Goal: Obtain resource: Obtain resource

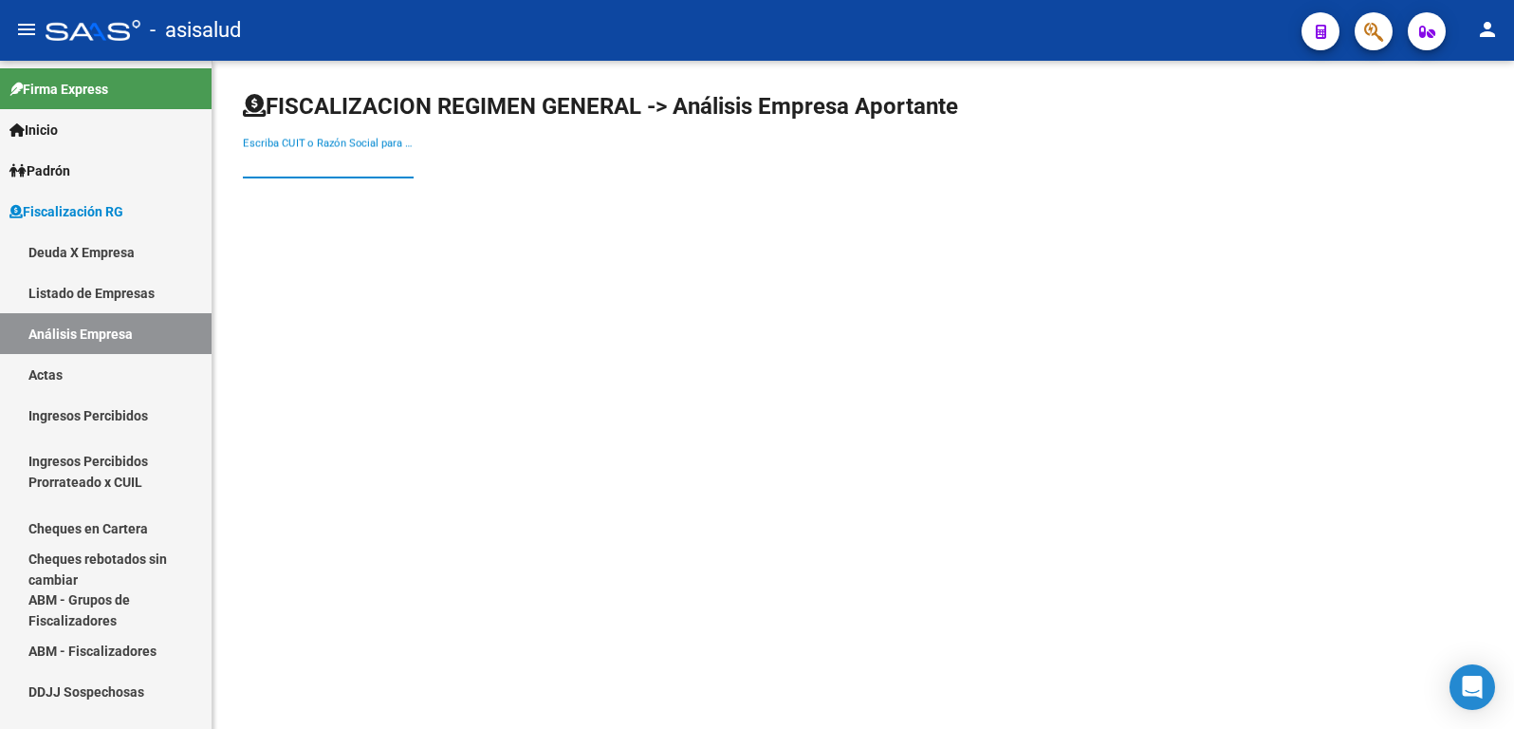
click at [307, 166] on input "Escriba CUIT o Razón Social para buscar" at bounding box center [328, 163] width 171 height 17
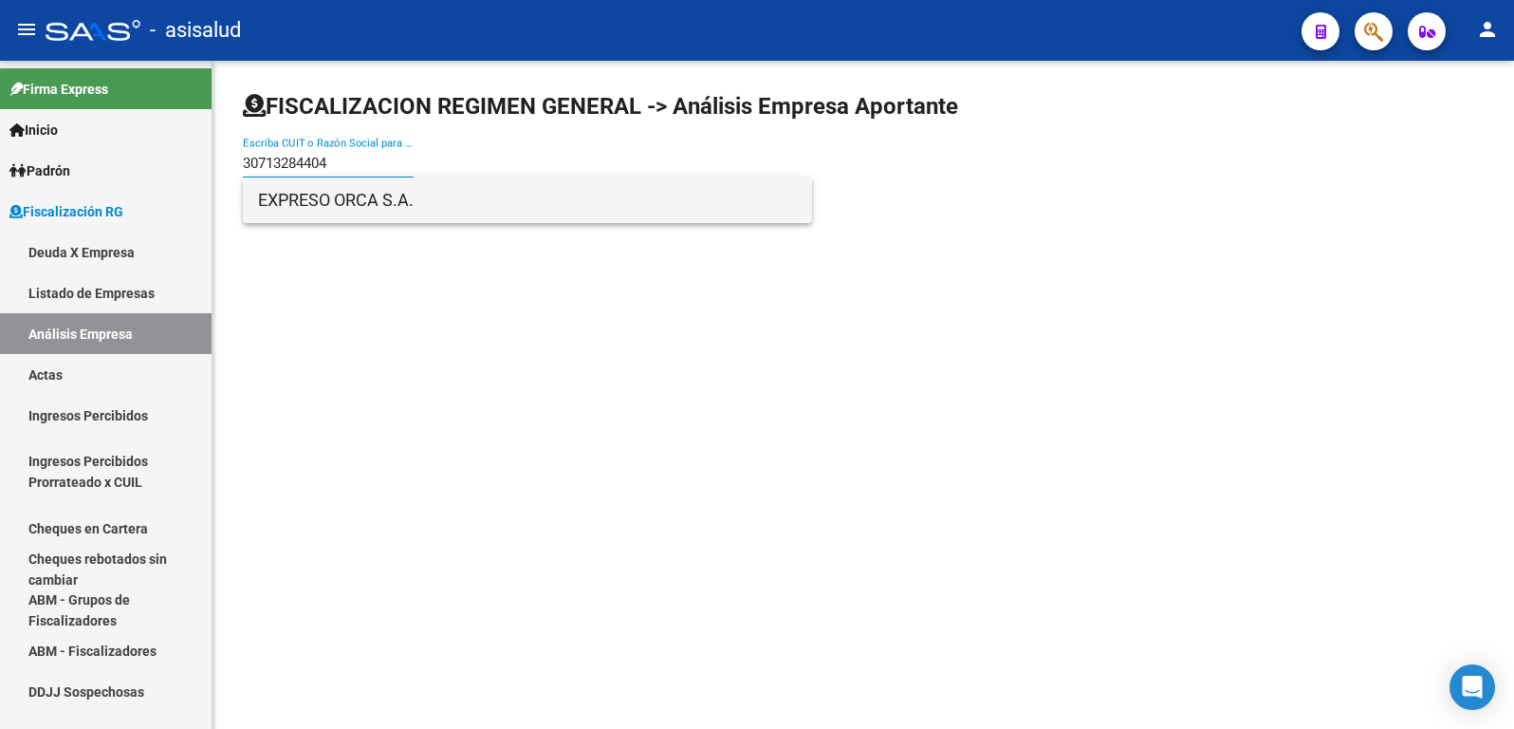
type input "30713284404"
click at [323, 200] on span "EXPRESO ORCA S.A." at bounding box center [527, 200] width 539 height 46
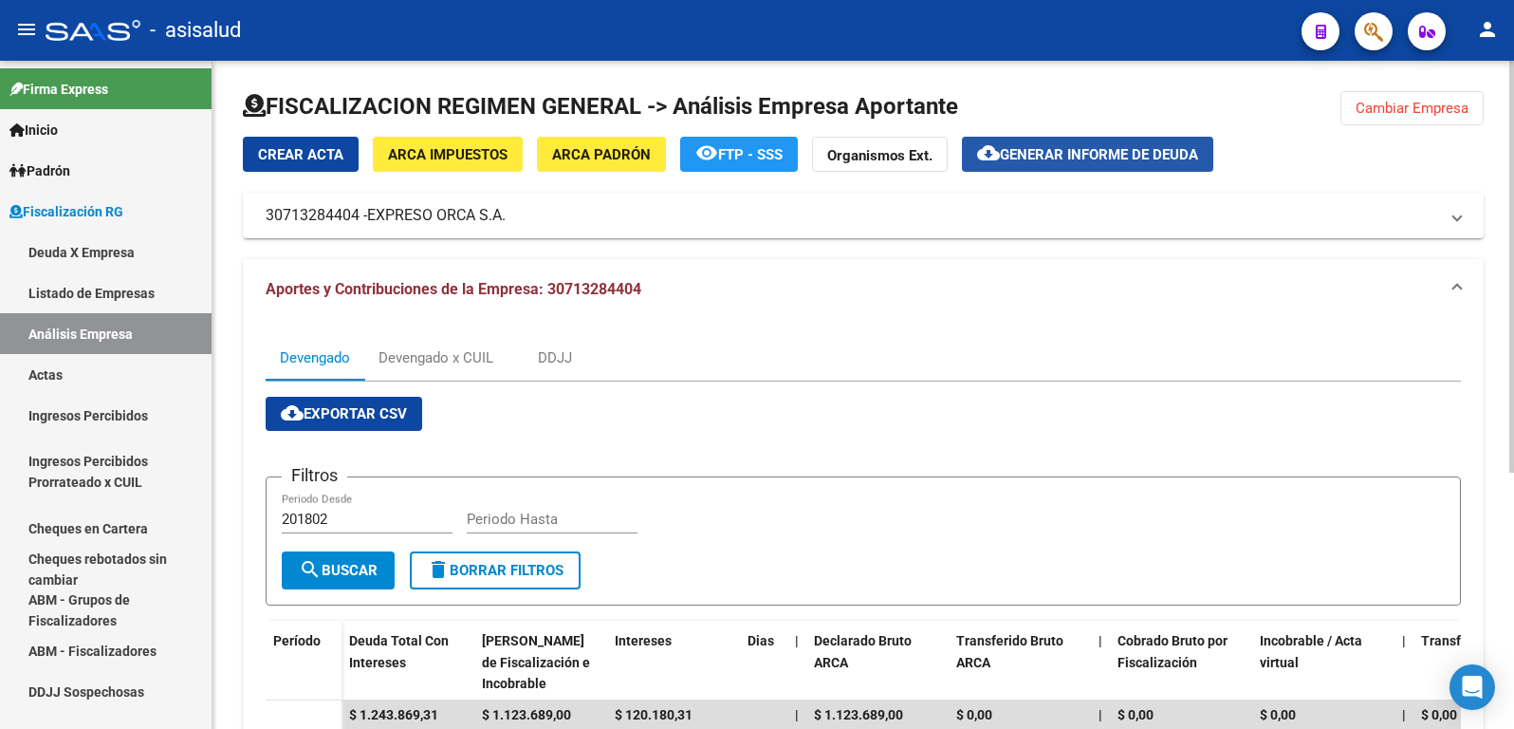
click at [1084, 155] on span "Generar informe de deuda" at bounding box center [1099, 154] width 198 height 17
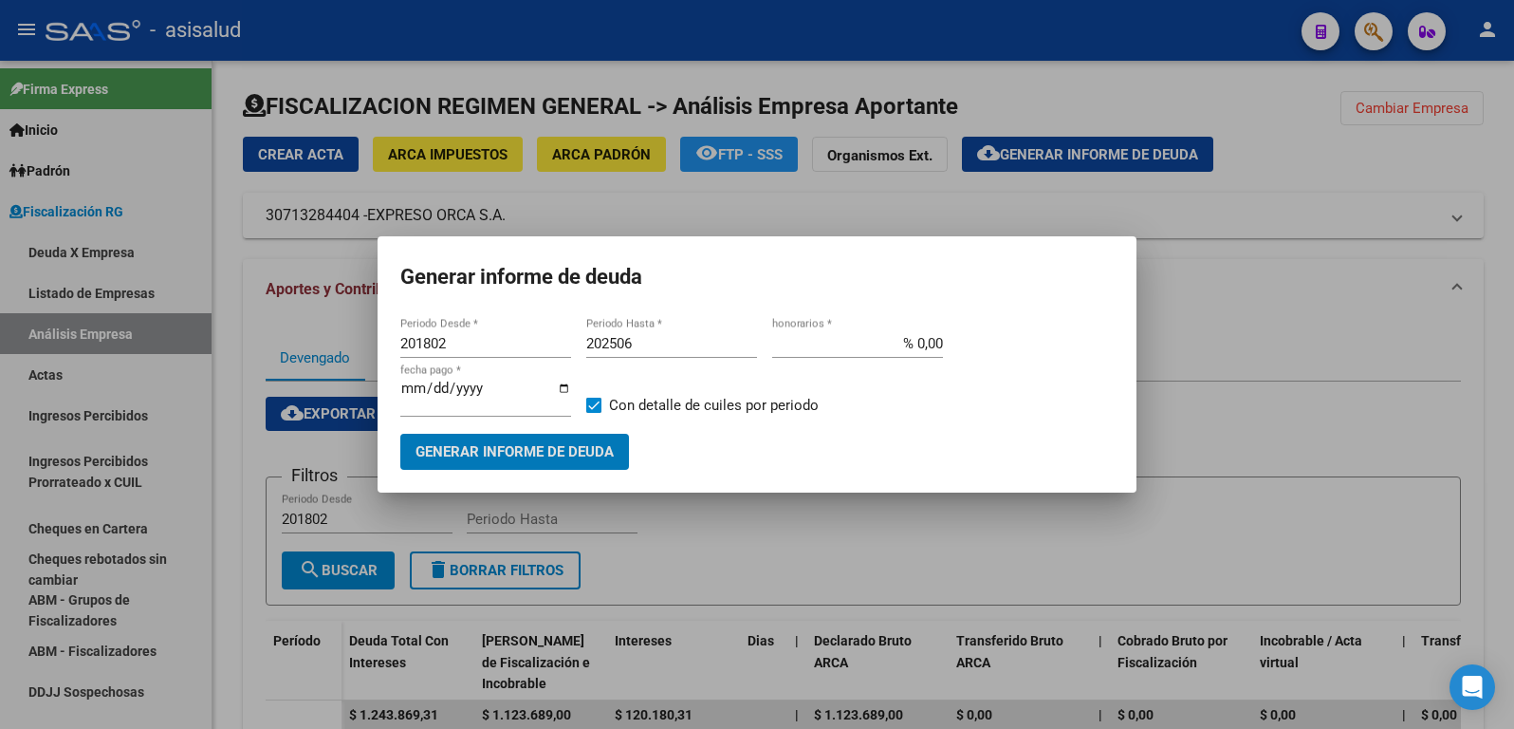
click at [442, 343] on input "201802" at bounding box center [485, 343] width 171 height 17
click at [441, 343] on input "201802" at bounding box center [485, 343] width 171 height 17
type input "202501"
click at [630, 342] on input "202506" at bounding box center [671, 343] width 171 height 17
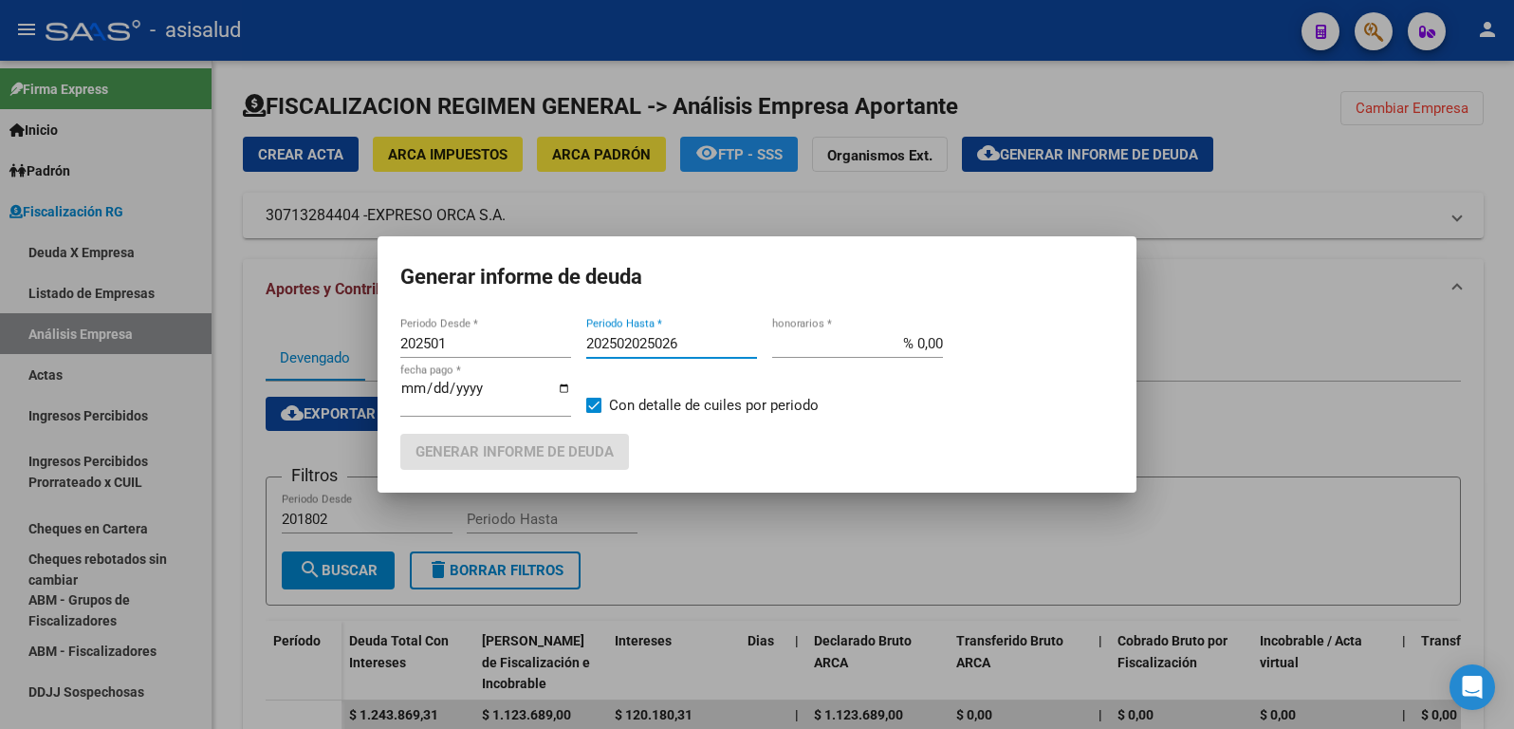
click at [632, 336] on input "202502025026" at bounding box center [671, 343] width 171 height 17
type input "202502"
click at [925, 349] on input "% 0,00" at bounding box center [857, 343] width 171 height 17
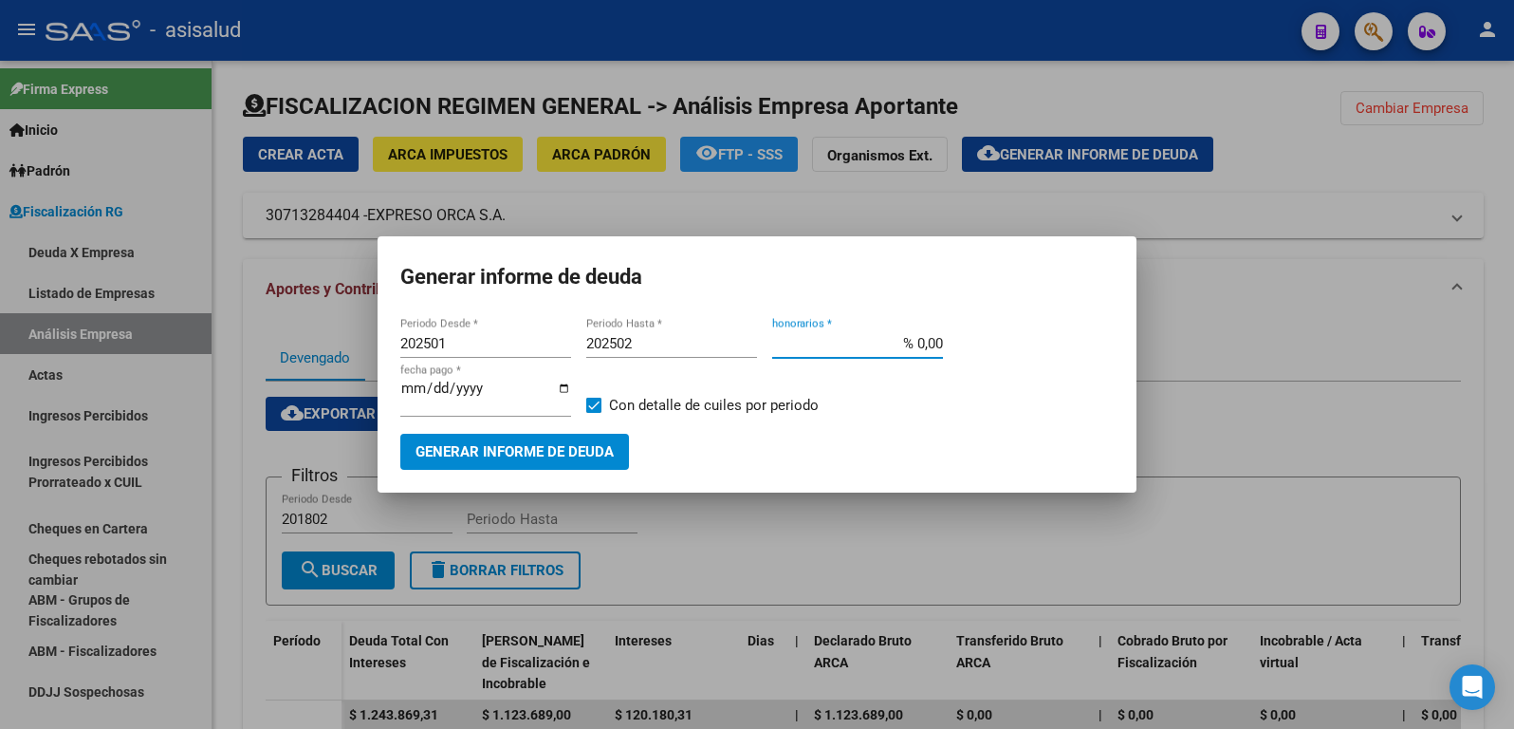
click at [925, 349] on input "% 0,00" at bounding box center [857, 343] width 171 height 17
type input "% 10,00"
click at [437, 393] on input "[DATE]" at bounding box center [485, 395] width 171 height 30
type input "[DATE]"
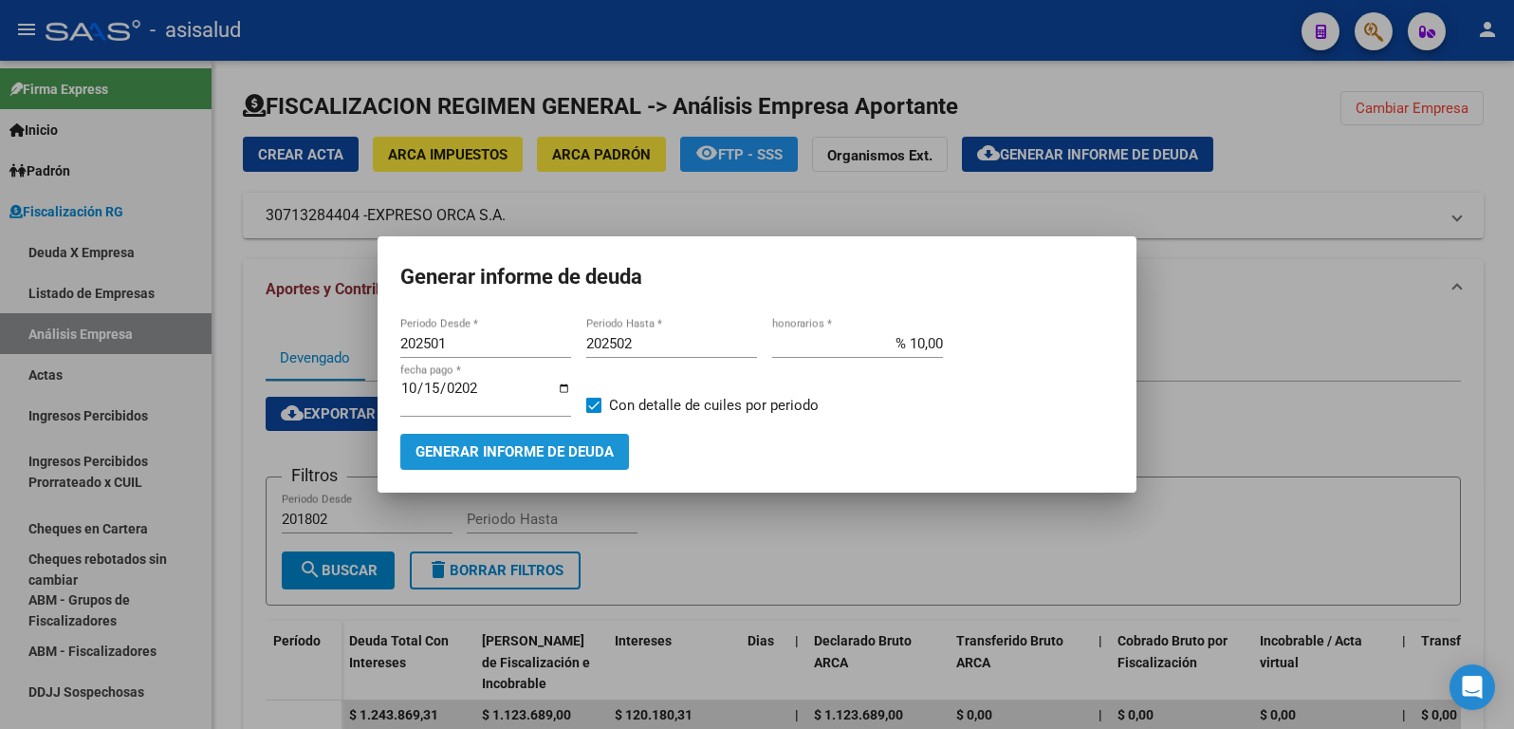
click at [485, 452] on span "Generar informe de deuda" at bounding box center [515, 452] width 198 height 17
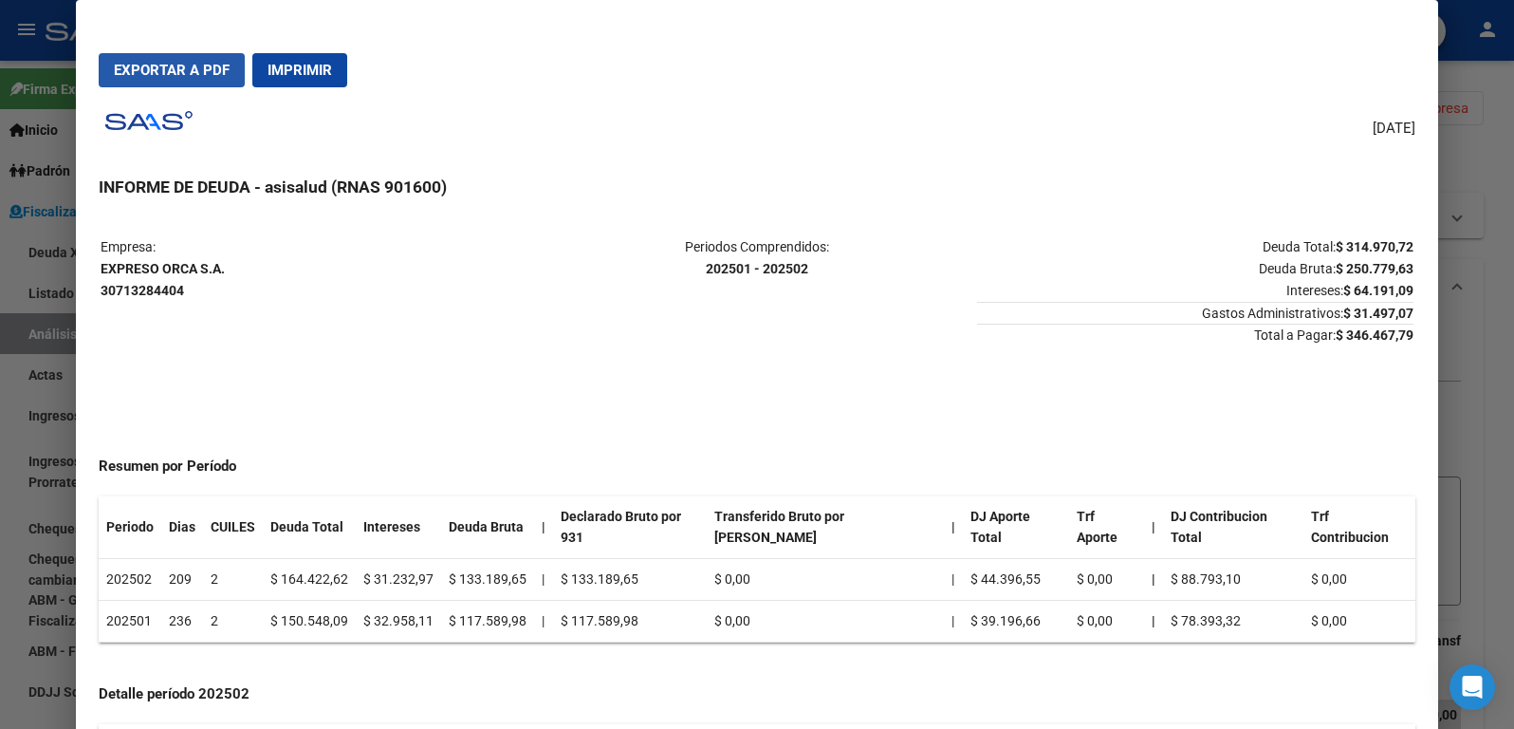
click at [175, 75] on span "Exportar a PDF" at bounding box center [172, 70] width 116 height 17
click at [65, 349] on div at bounding box center [757, 364] width 1514 height 729
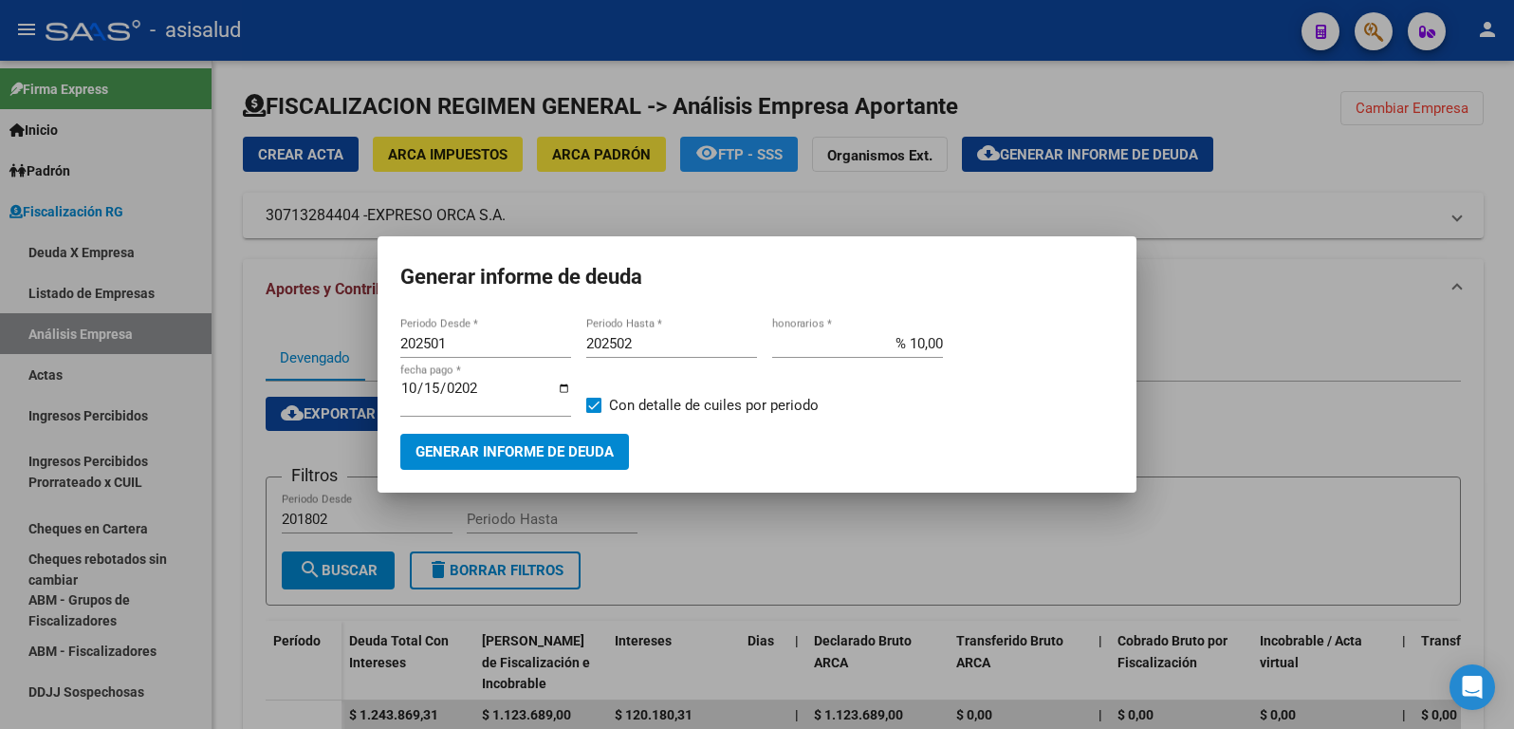
click at [441, 343] on input "202501" at bounding box center [485, 343] width 171 height 17
click at [447, 341] on input "202501" at bounding box center [485, 343] width 171 height 17
click at [439, 339] on input "202501" at bounding box center [485, 343] width 171 height 17
click at [436, 341] on input "202501" at bounding box center [485, 343] width 171 height 17
type input "202503"
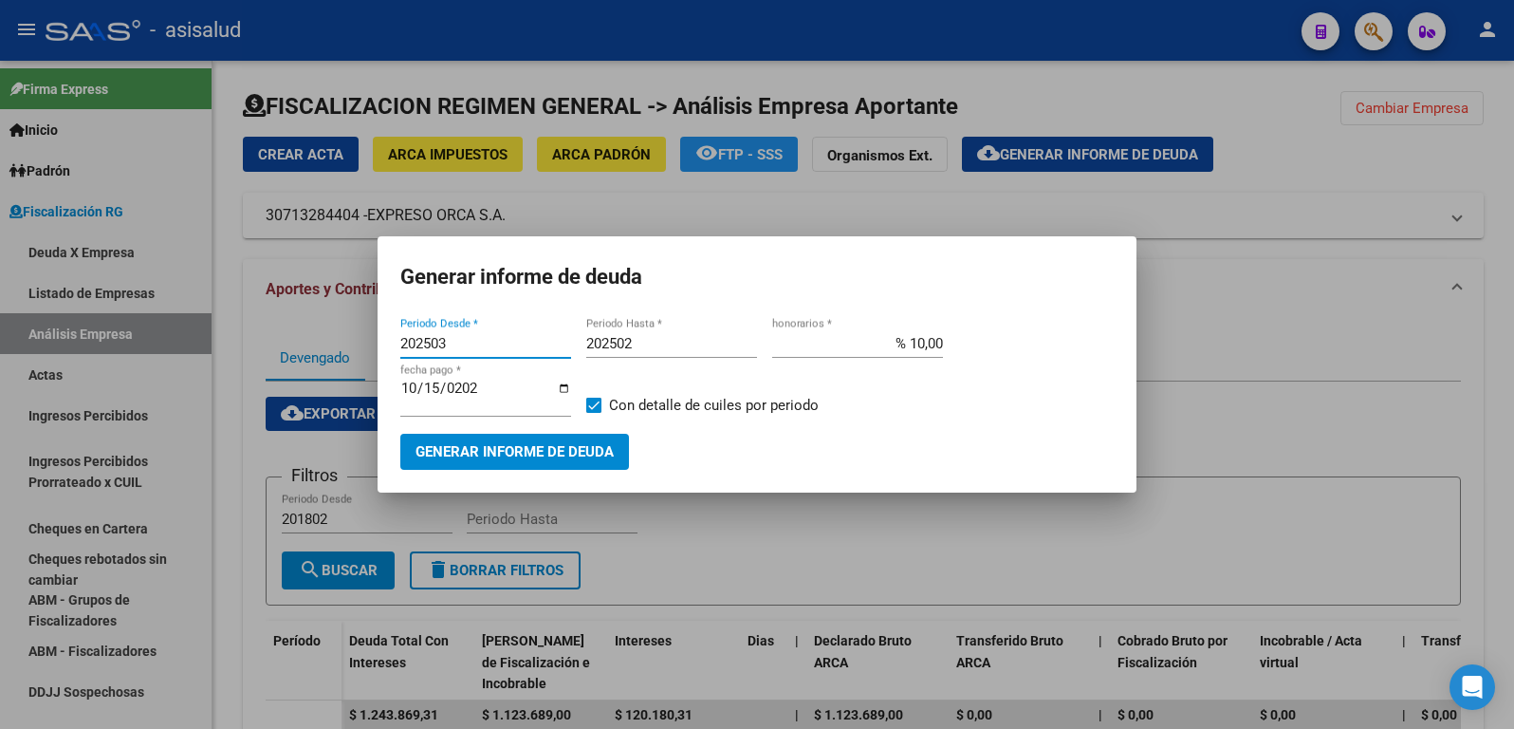
click at [627, 345] on input "202502" at bounding box center [671, 343] width 171 height 17
click at [640, 344] on input "202502" at bounding box center [671, 343] width 171 height 17
type input "202504"
click at [434, 395] on input "[DATE]" at bounding box center [485, 395] width 171 height 30
type input "[DATE]"
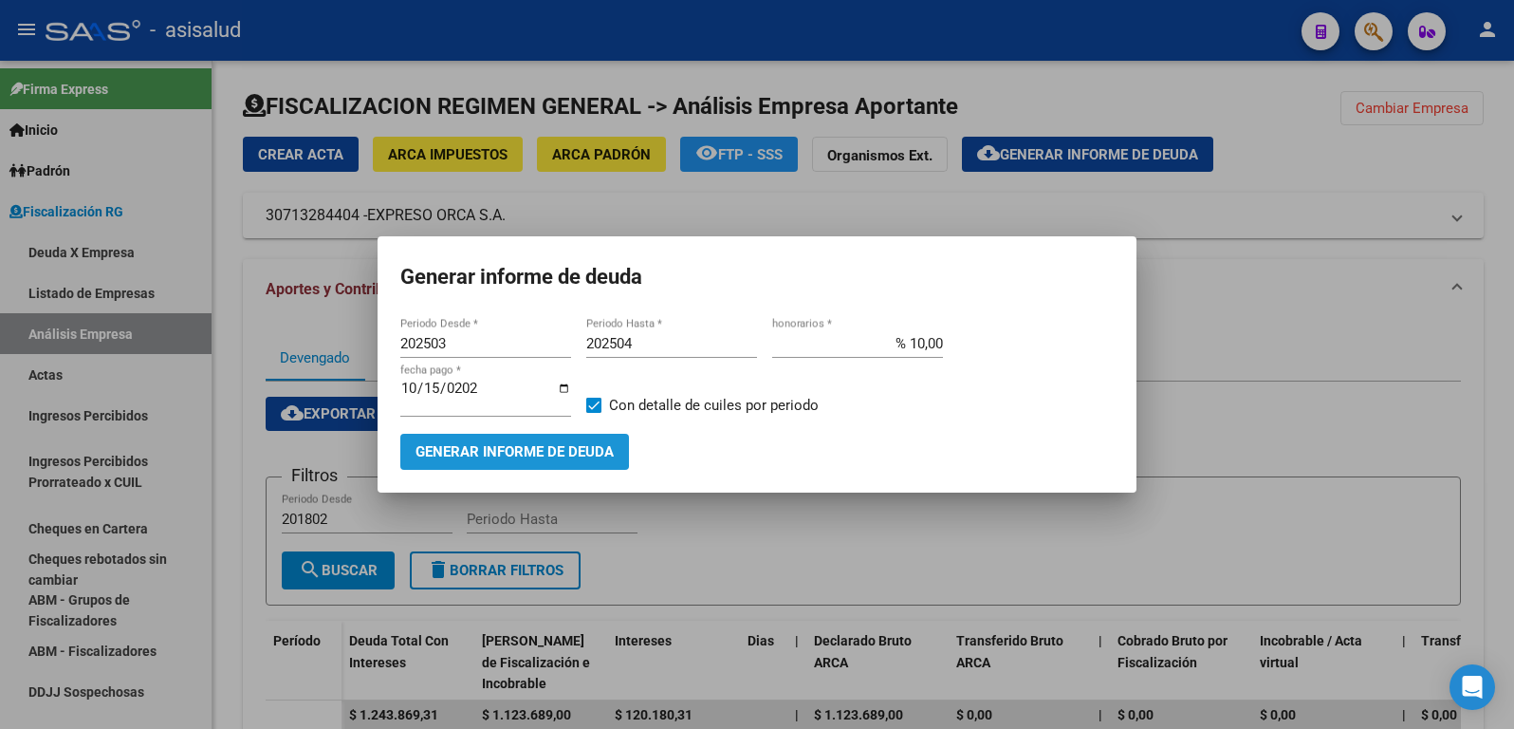
click at [469, 447] on span "Generar informe de deuda" at bounding box center [515, 452] width 198 height 17
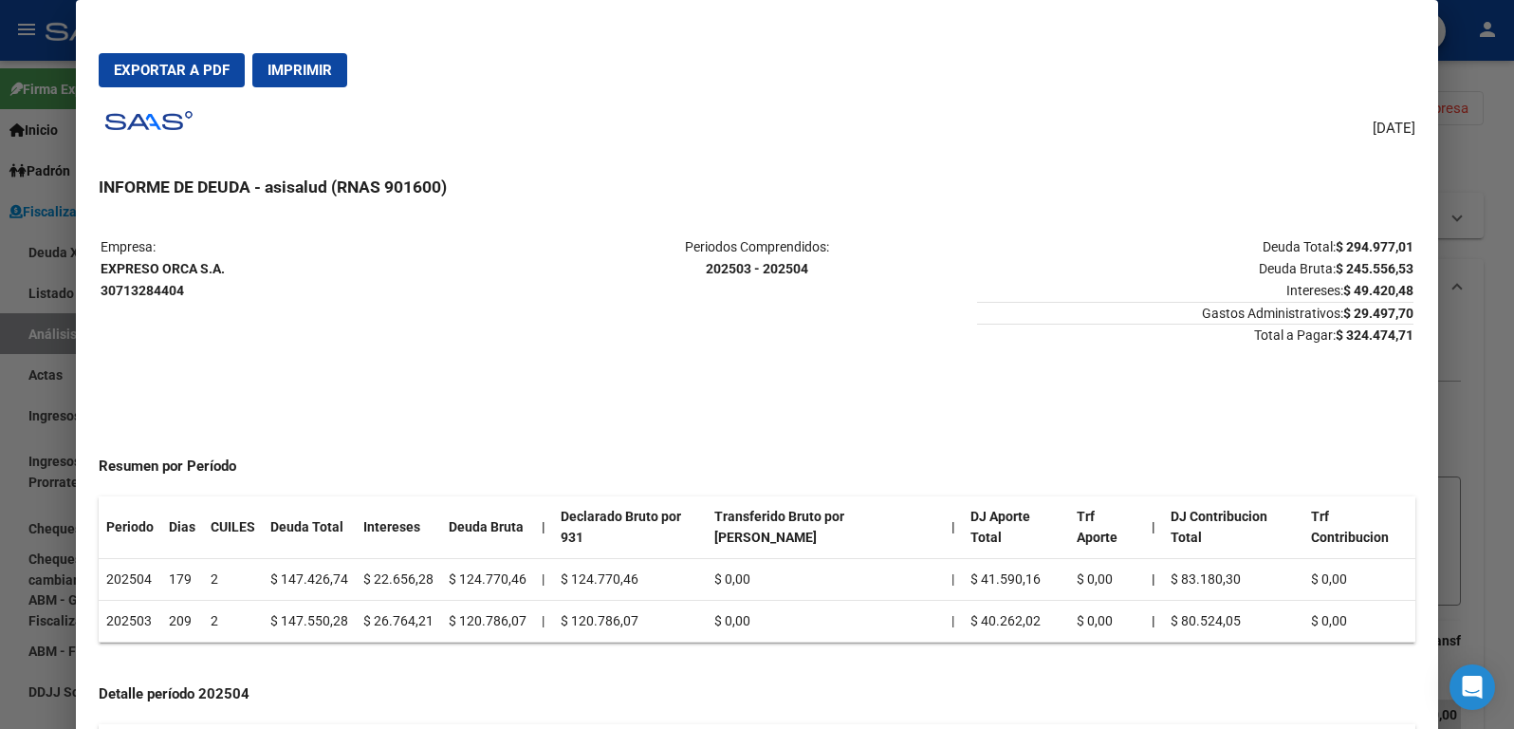
click at [162, 65] on span "Exportar a PDF" at bounding box center [172, 70] width 116 height 17
click at [52, 347] on div at bounding box center [757, 364] width 1514 height 729
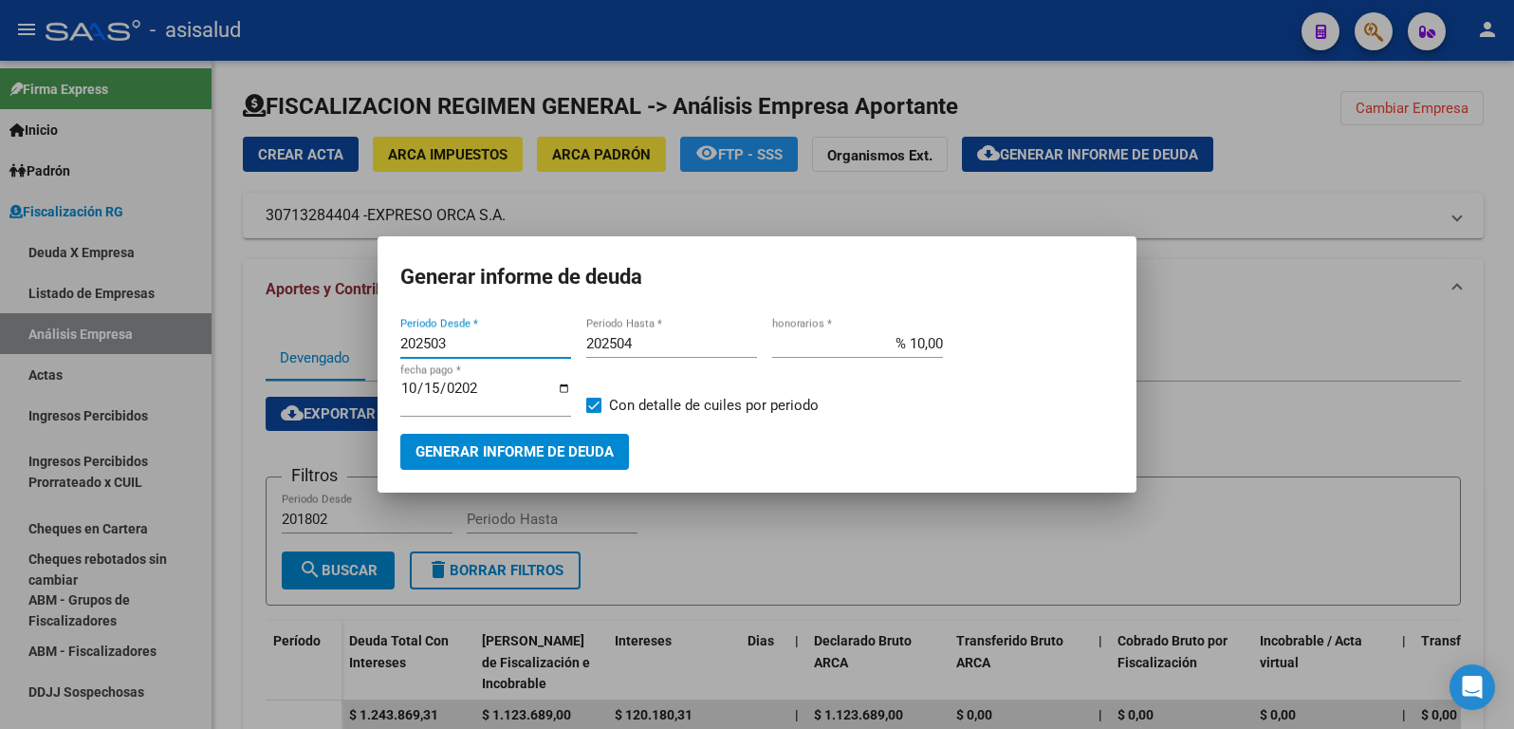
click at [451, 343] on input "202503" at bounding box center [485, 343] width 171 height 17
type input "202505"
click at [634, 345] on input "202504" at bounding box center [671, 343] width 171 height 17
type input "202506"
click at [432, 392] on input "[DATE]" at bounding box center [485, 395] width 171 height 30
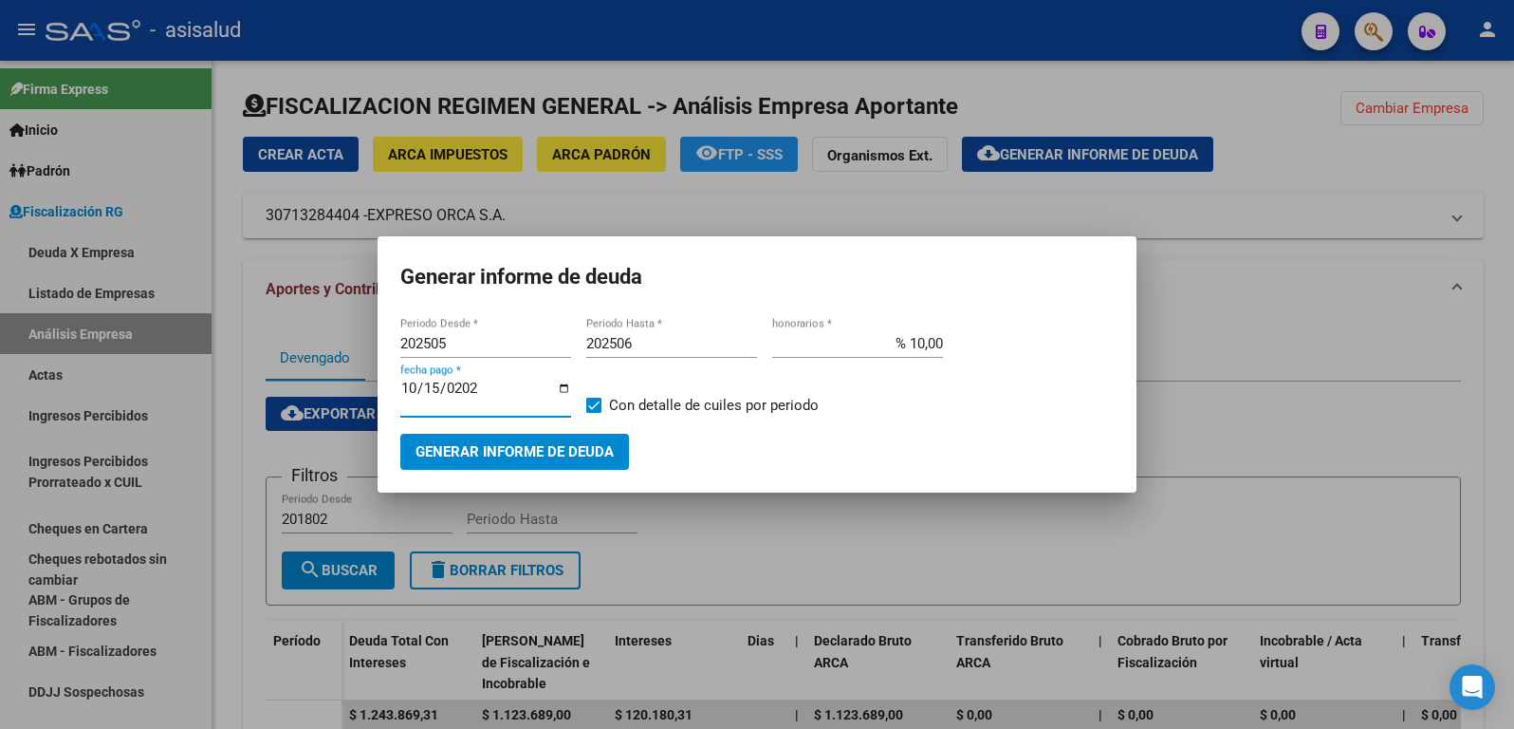
type input "[DATE]"
click at [509, 454] on span "Generar informe de deuda" at bounding box center [515, 452] width 198 height 17
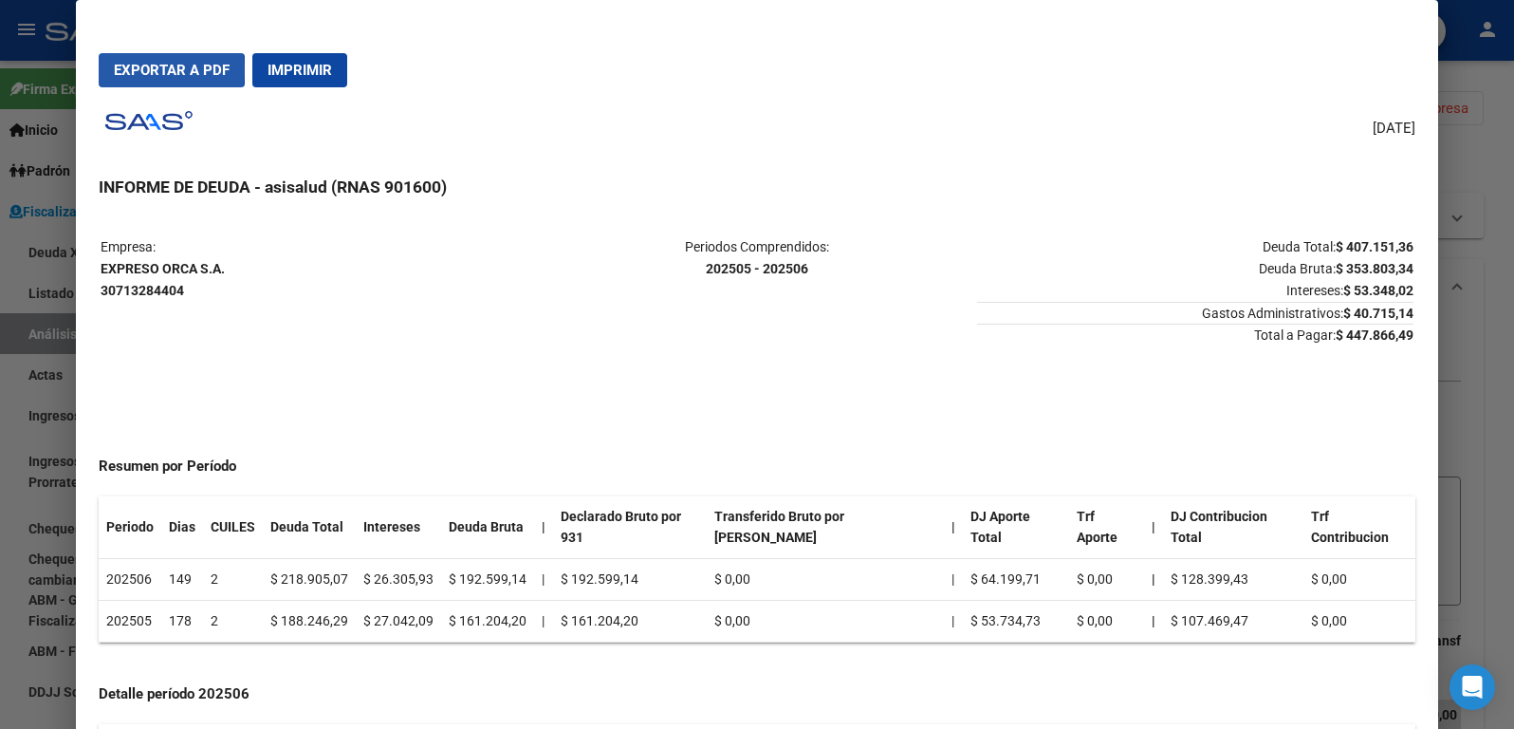
click at [160, 69] on span "Exportar a PDF" at bounding box center [172, 70] width 116 height 17
click at [163, 65] on span "Exportar a PDF" at bounding box center [172, 70] width 116 height 17
click at [38, 358] on div at bounding box center [757, 364] width 1514 height 729
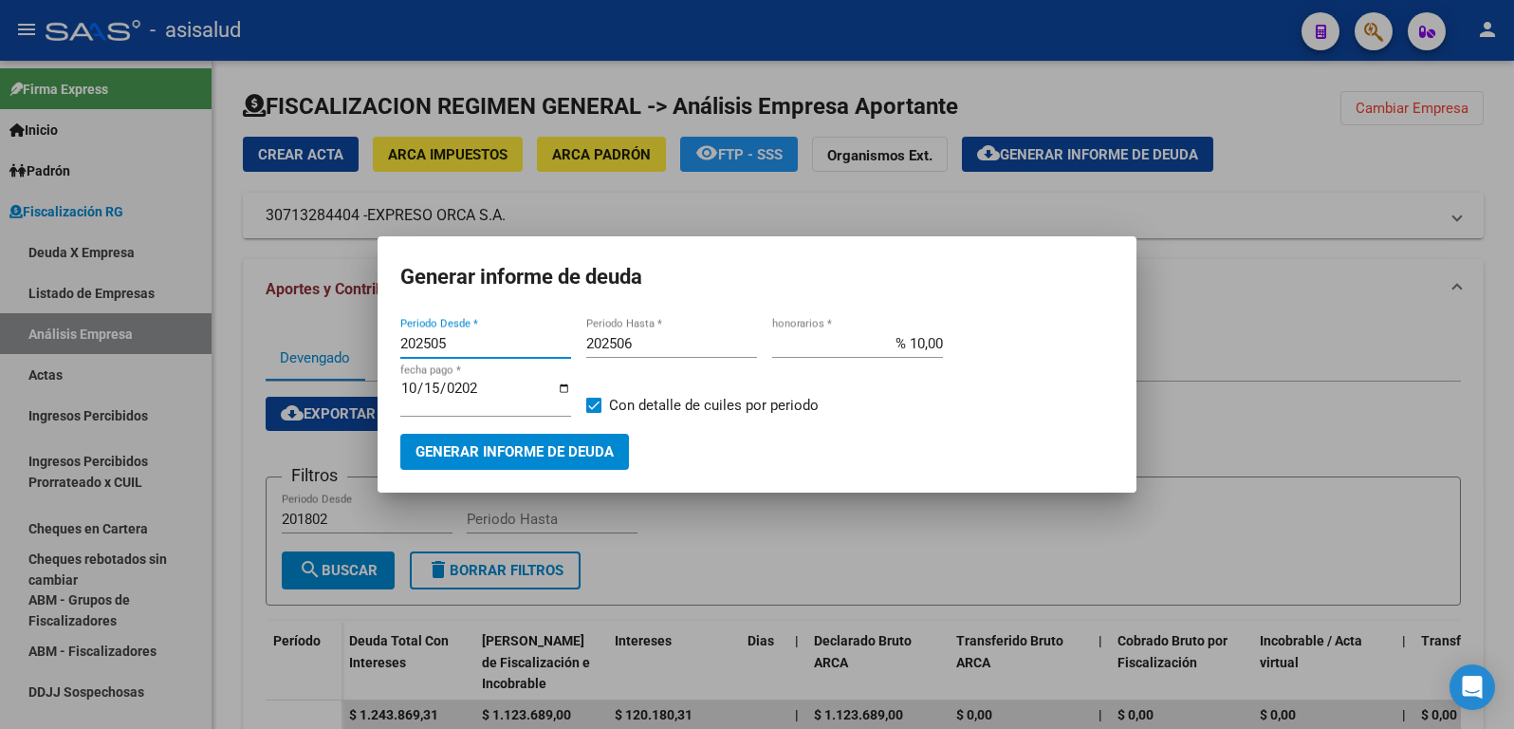
click at [448, 343] on input "202505" at bounding box center [485, 343] width 171 height 17
type input "202507"
click at [634, 341] on input "202506" at bounding box center [671, 343] width 171 height 17
type input "202508"
click at [439, 386] on input "[DATE]" at bounding box center [485, 395] width 171 height 30
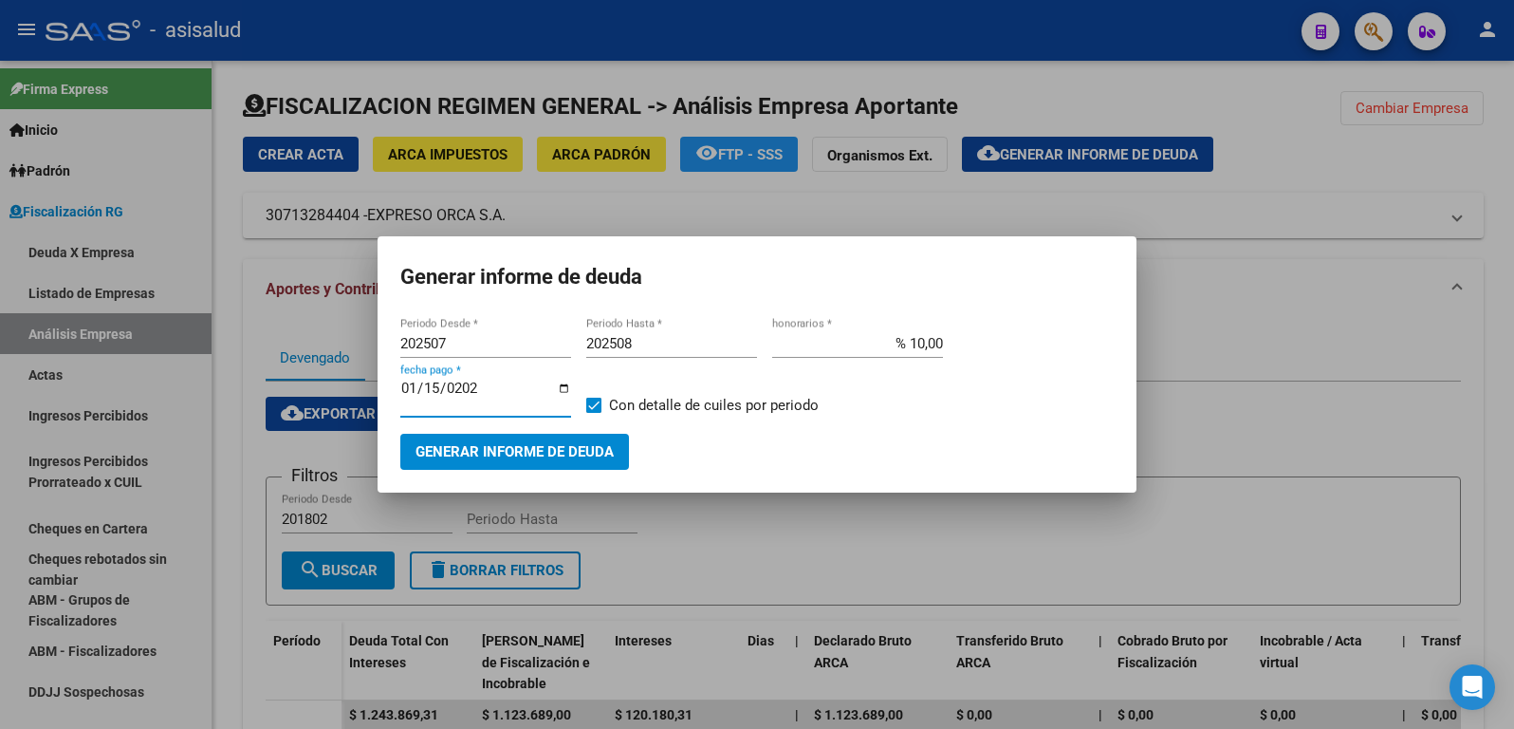
type input "[DATE]"
click at [510, 447] on span "Generar informe de deuda" at bounding box center [515, 452] width 198 height 17
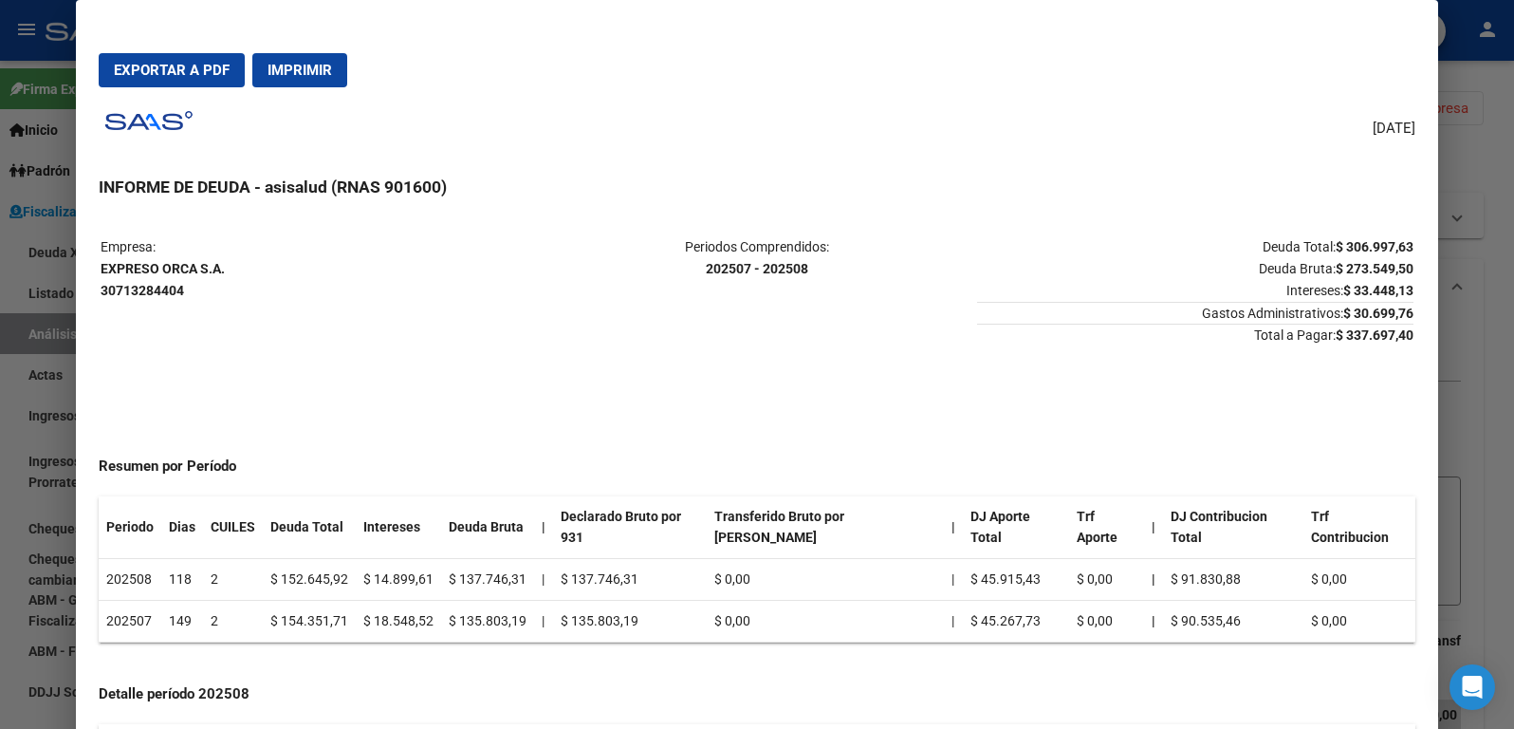
click at [172, 73] on span "Exportar a PDF" at bounding box center [172, 70] width 116 height 17
click at [39, 357] on div at bounding box center [757, 364] width 1514 height 729
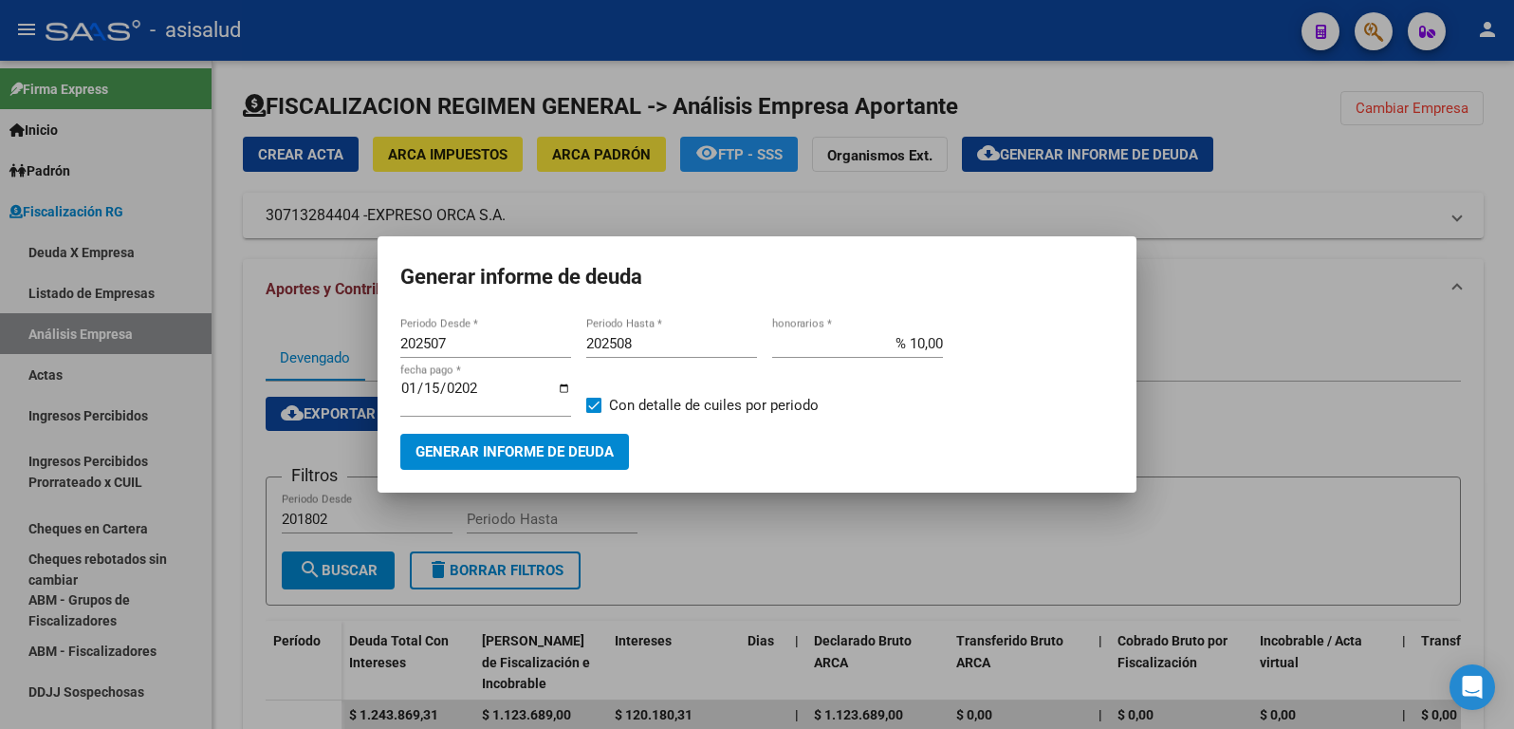
click at [331, 336] on div at bounding box center [757, 364] width 1514 height 729
